Goal: Find specific page/section: Find specific page/section

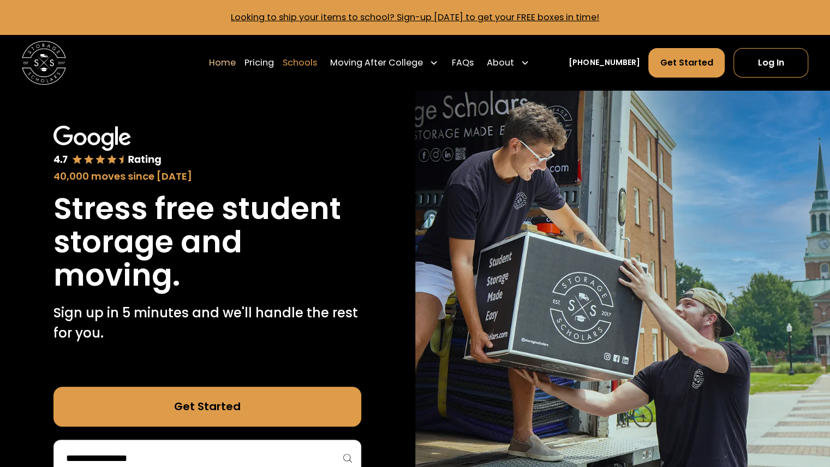
click at [317, 61] on link "Schools" at bounding box center [300, 63] width 34 height 31
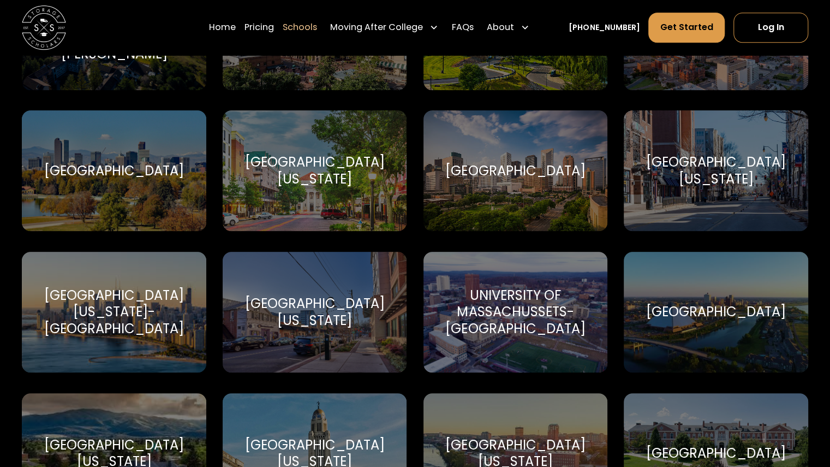
scroll to position [5395, 0]
click at [715, 161] on div "[GEOGRAPHIC_DATA][US_STATE]" at bounding box center [716, 169] width 158 height 33
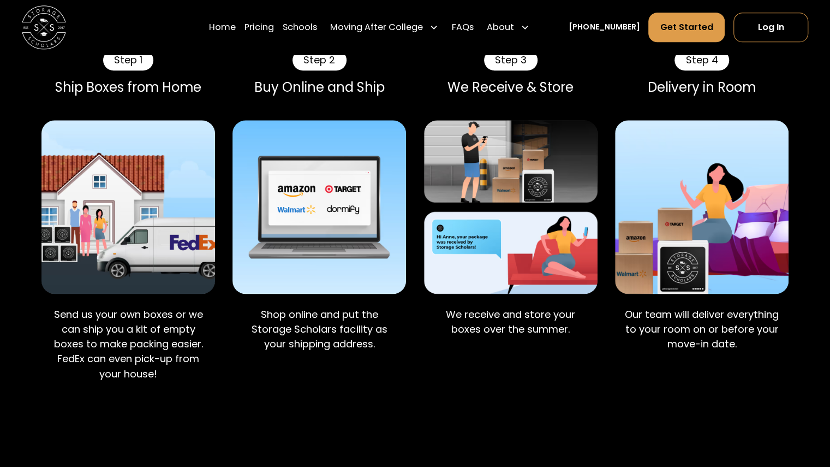
scroll to position [729, 0]
